Goal: Information Seeking & Learning: Learn about a topic

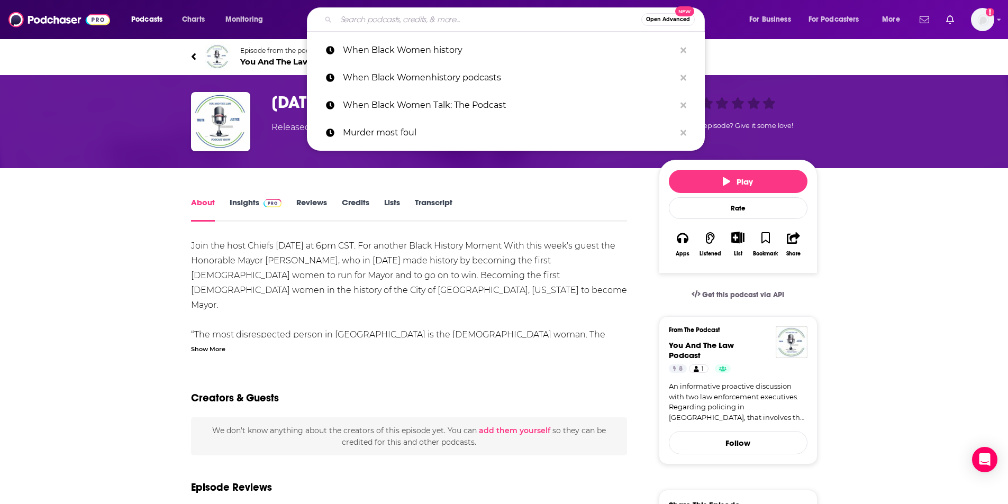
click at [359, 15] on input "Search podcasts, credits, & more..." at bounding box center [488, 19] width 305 height 17
paste input "[PERSON_NAME]"
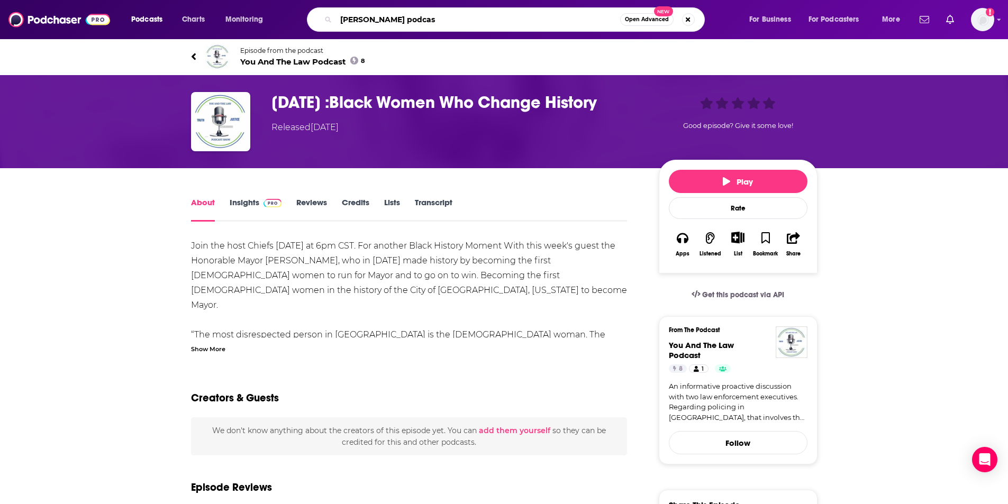
type input "[PERSON_NAME] podcast"
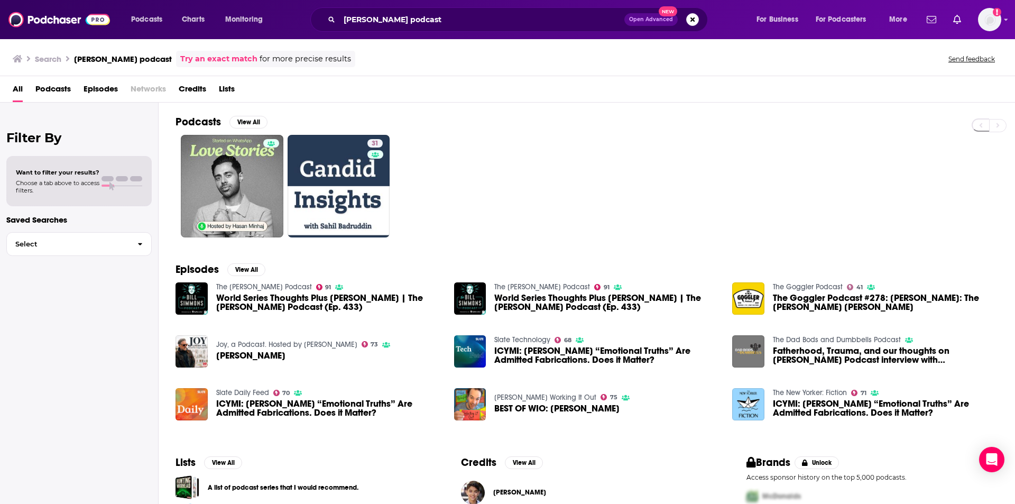
click at [254, 351] on span "[PERSON_NAME]" at bounding box center [250, 355] width 69 height 9
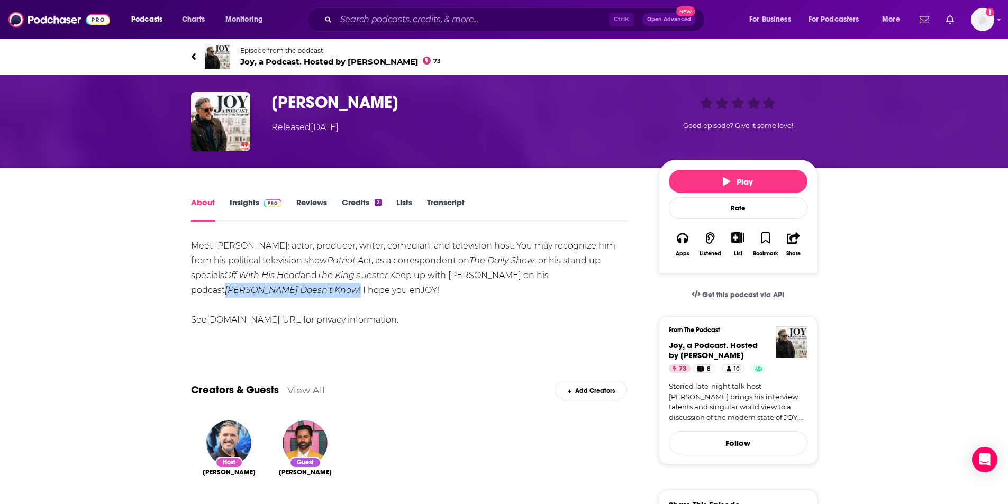
drag, startPoint x: 548, startPoint y: 273, endPoint x: 250, endPoint y: 286, distance: 298.6
click at [250, 286] on div "Meet [PERSON_NAME]: actor, producer, writer, comedian, and television host. You…" at bounding box center [409, 283] width 436 height 89
copy div "[PERSON_NAME] Doesn't Know !"
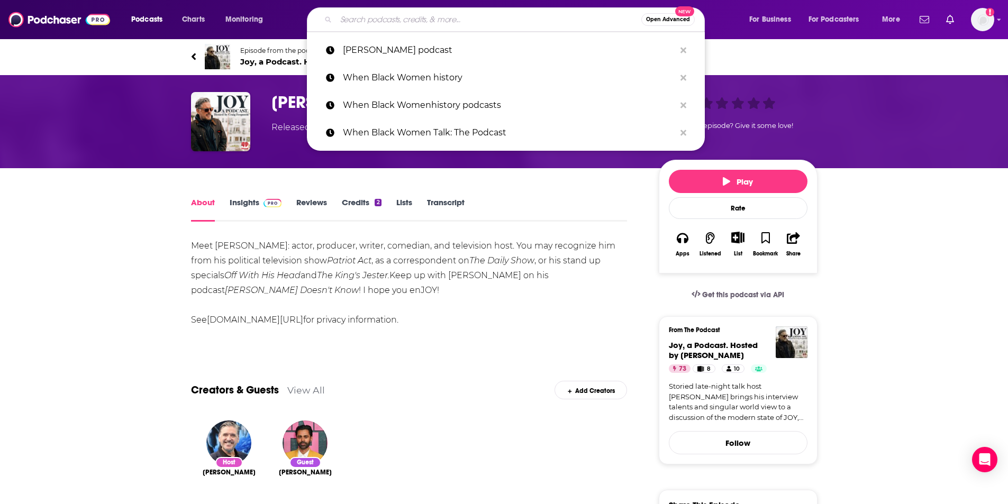
click at [387, 15] on input "Search podcasts, credits, & more..." at bounding box center [488, 19] width 305 height 17
paste input "[PERSON_NAME] Doesn't Know!"
type input "[PERSON_NAME] Doesn't Know!"
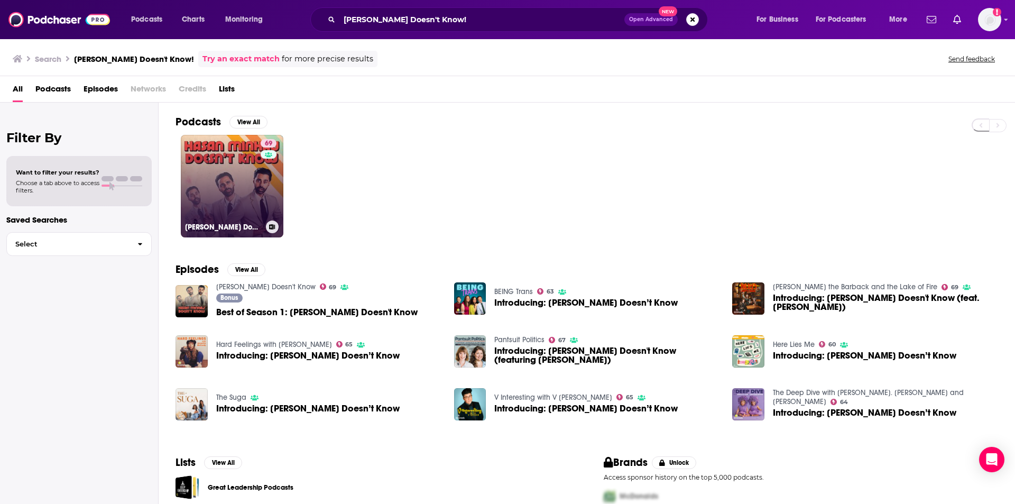
click at [198, 193] on link "69 [PERSON_NAME] Doesn't Know" at bounding box center [232, 186] width 103 height 103
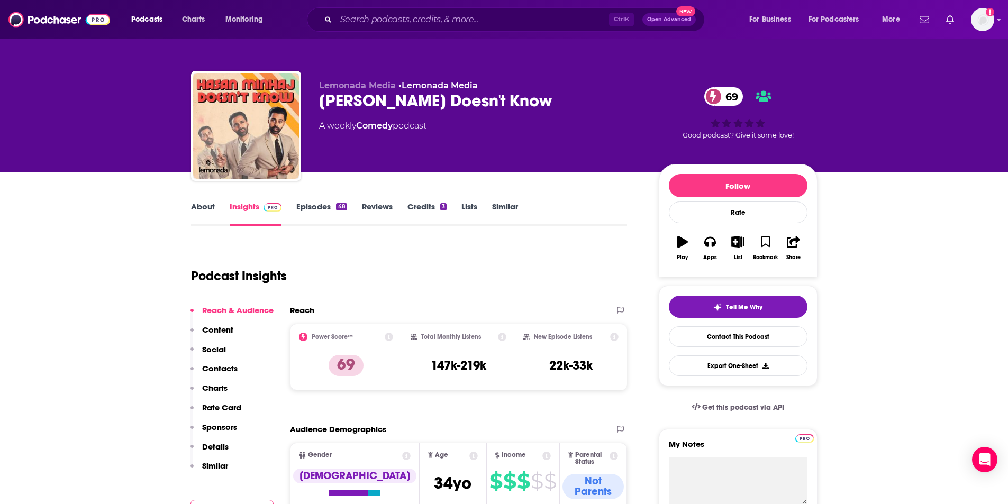
click at [313, 205] on link "Episodes 48" at bounding box center [321, 214] width 50 height 24
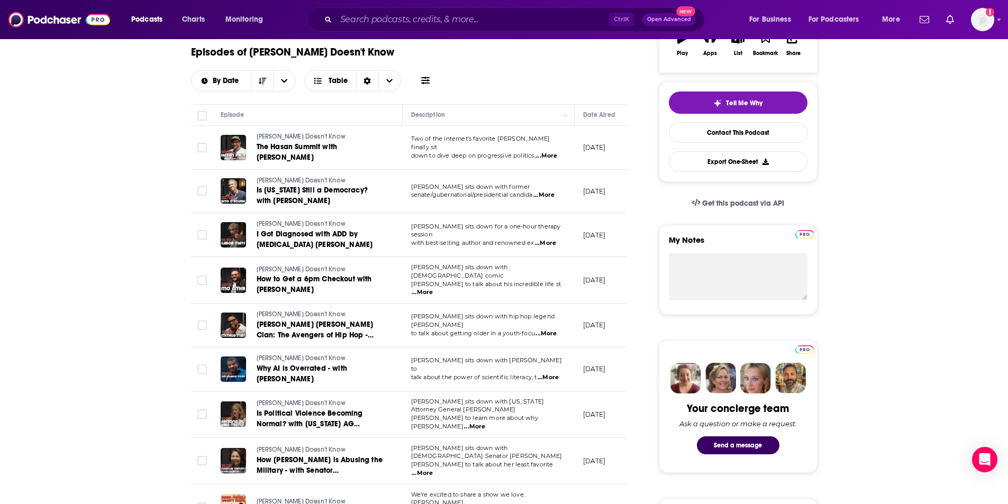
scroll to position [213, 0]
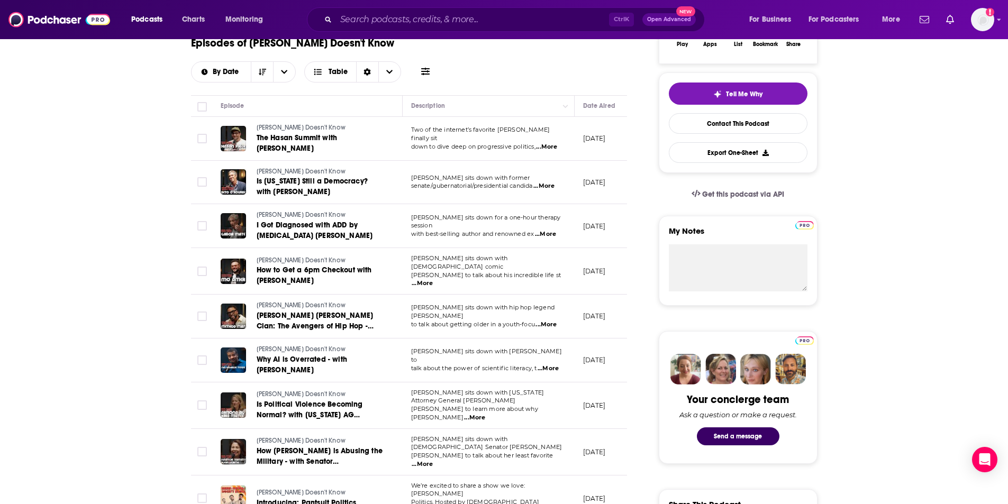
click at [549, 230] on span "...More" at bounding box center [545, 234] width 21 height 8
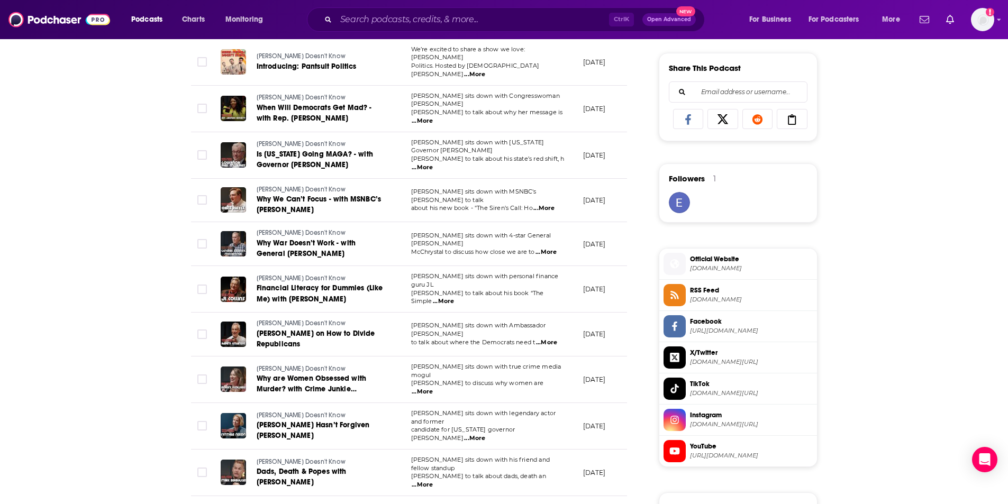
scroll to position [0, 0]
